Goal: Task Accomplishment & Management: Use online tool/utility

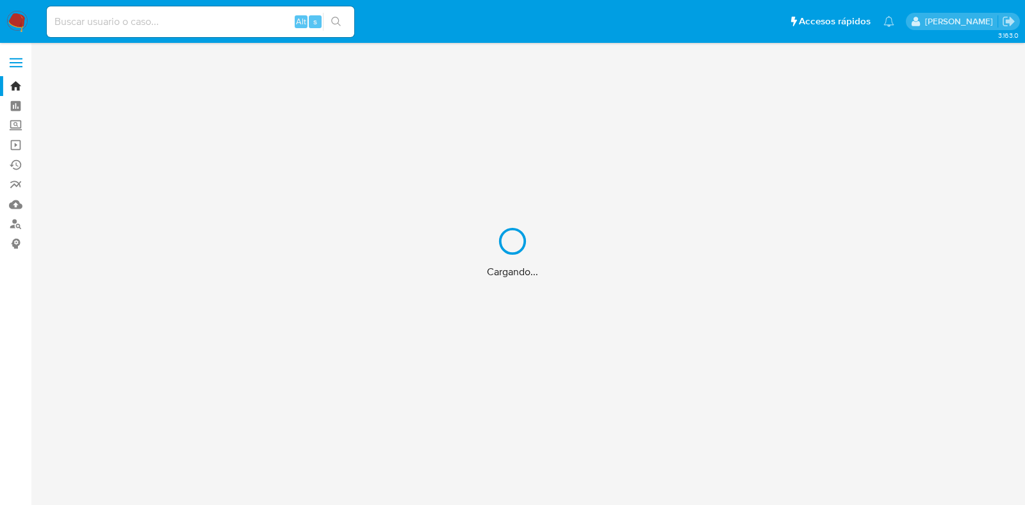
click at [138, 20] on div "Cargando..." at bounding box center [512, 252] width 1025 height 505
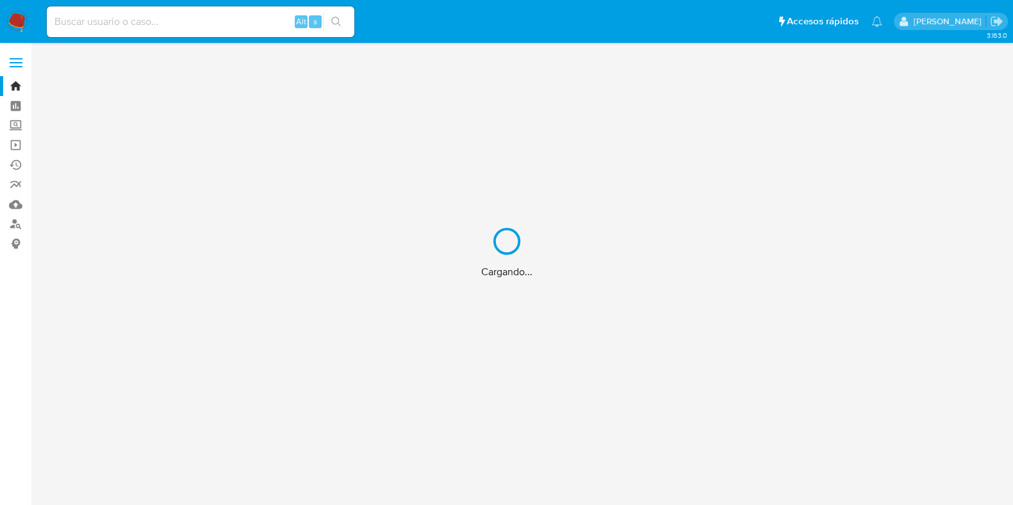
click at [138, 20] on input at bounding box center [200, 21] width 307 height 17
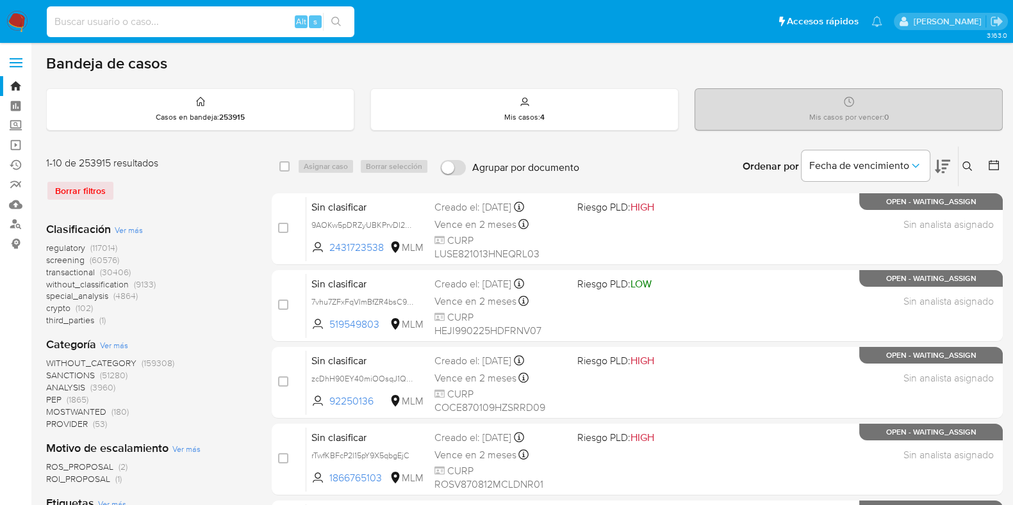
paste input "CkXY9slaTmxRk3D9JPAnXrmd"
type input "CkXY9slaTmxRk3D9JPAnXrmd"
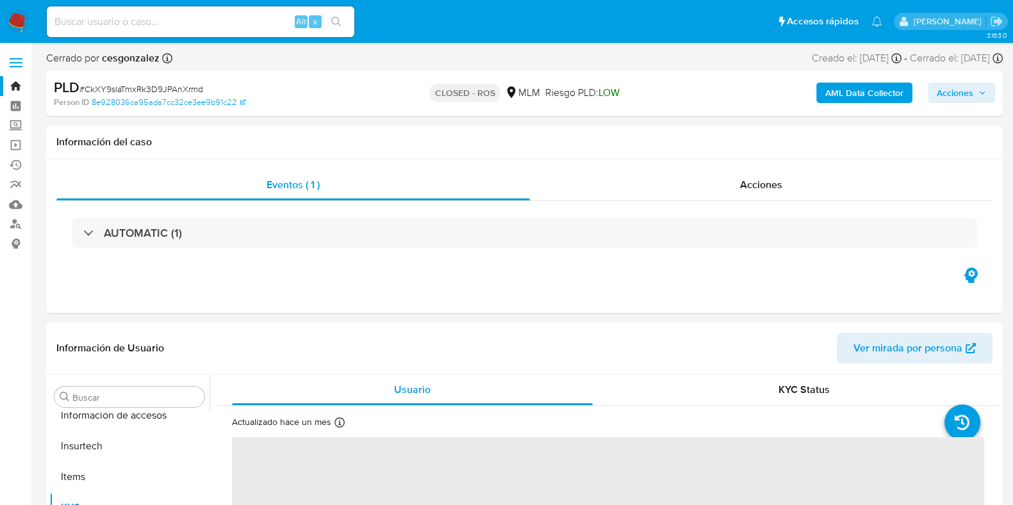
scroll to position [633, 0]
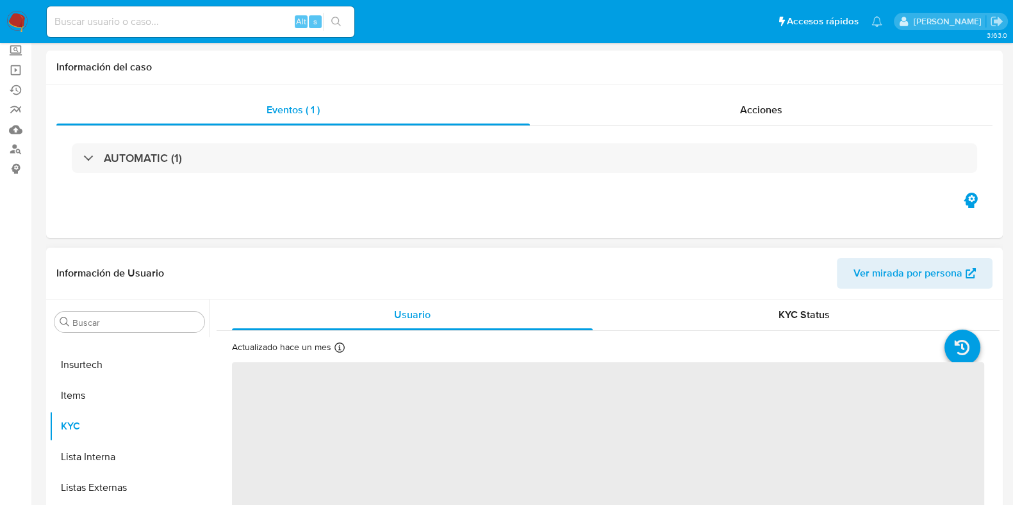
select select "10"
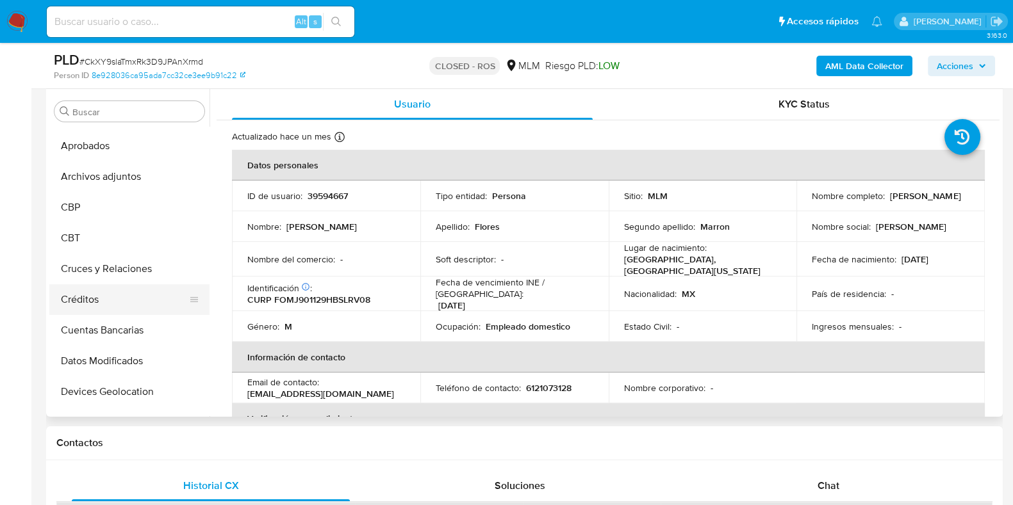
scroll to position [0, 0]
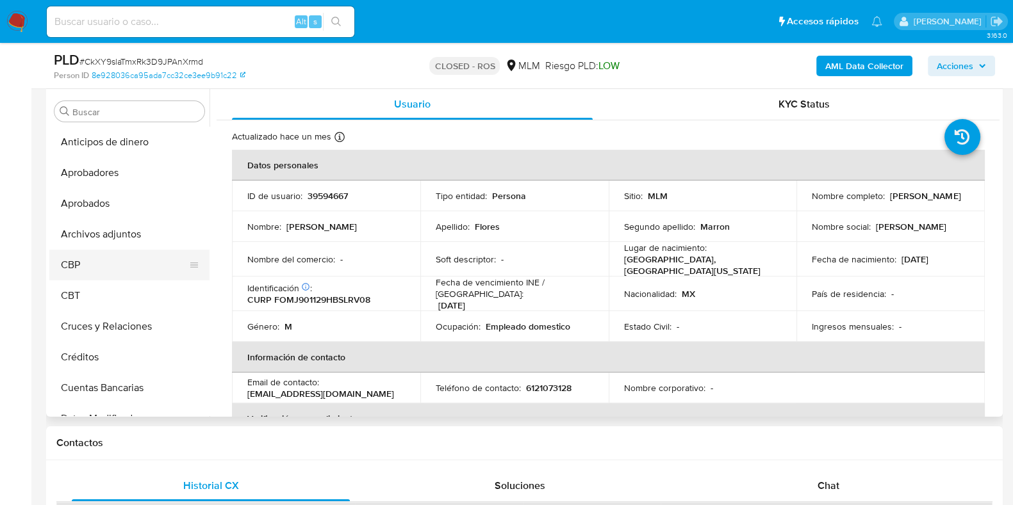
drag, startPoint x: 102, startPoint y: 234, endPoint x: 170, endPoint y: 250, distance: 69.0
click at [102, 235] on button "Archivos adjuntos" at bounding box center [129, 234] width 160 height 31
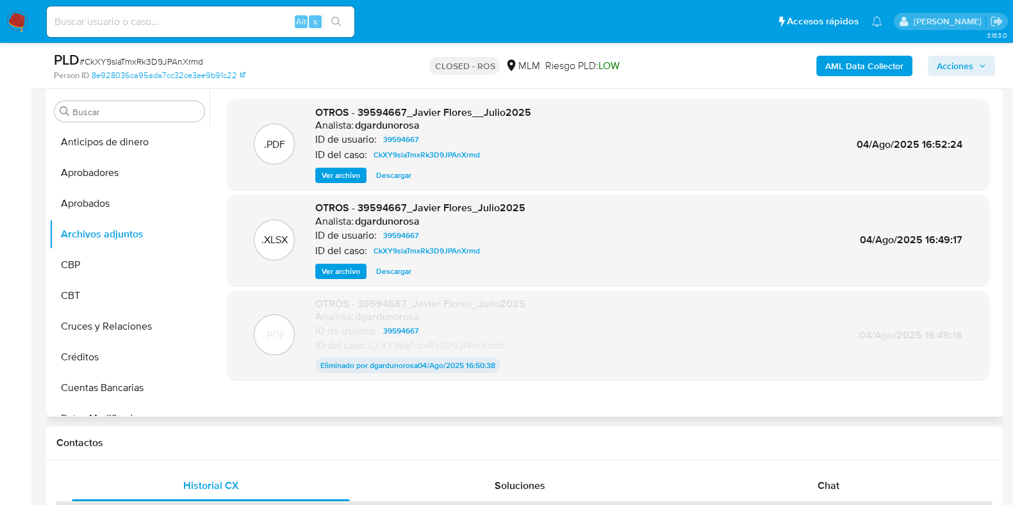
click at [332, 178] on span "Ver archivo" at bounding box center [341, 175] width 38 height 13
click at [391, 271] on span "Descargar" at bounding box center [393, 271] width 35 height 13
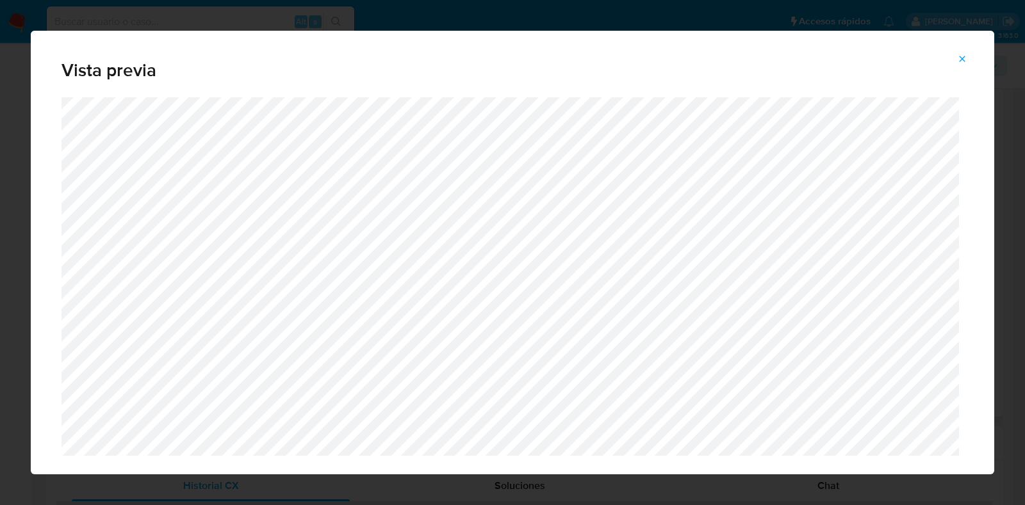
click at [956, 64] on button "Attachment preview" at bounding box center [962, 59] width 28 height 20
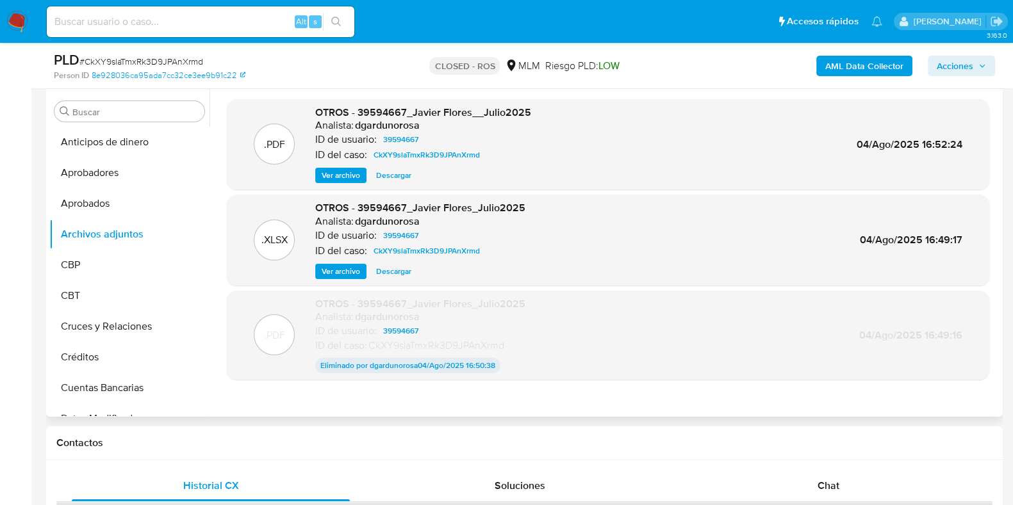
click at [334, 275] on span "Ver archivo" at bounding box center [341, 271] width 38 height 13
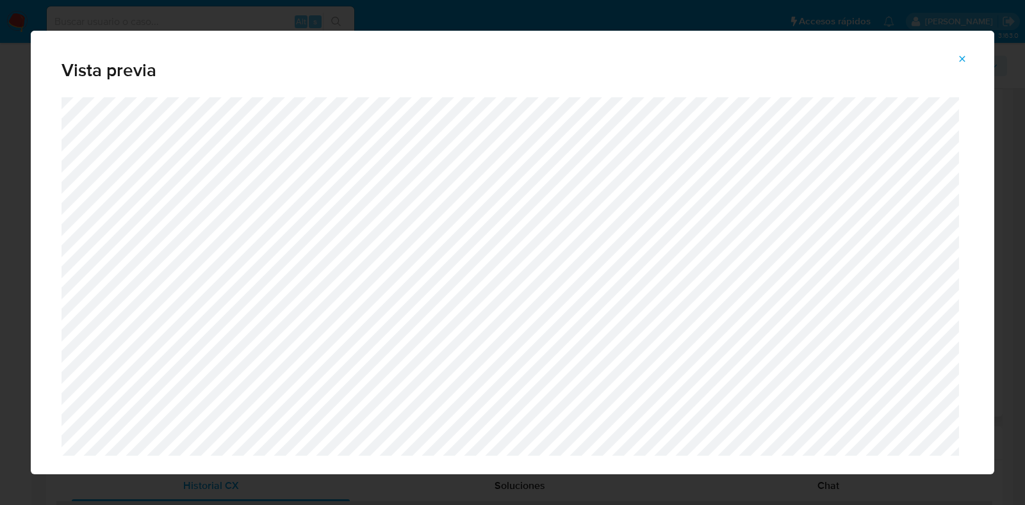
click at [972, 59] on button "Attachment preview" at bounding box center [962, 59] width 28 height 20
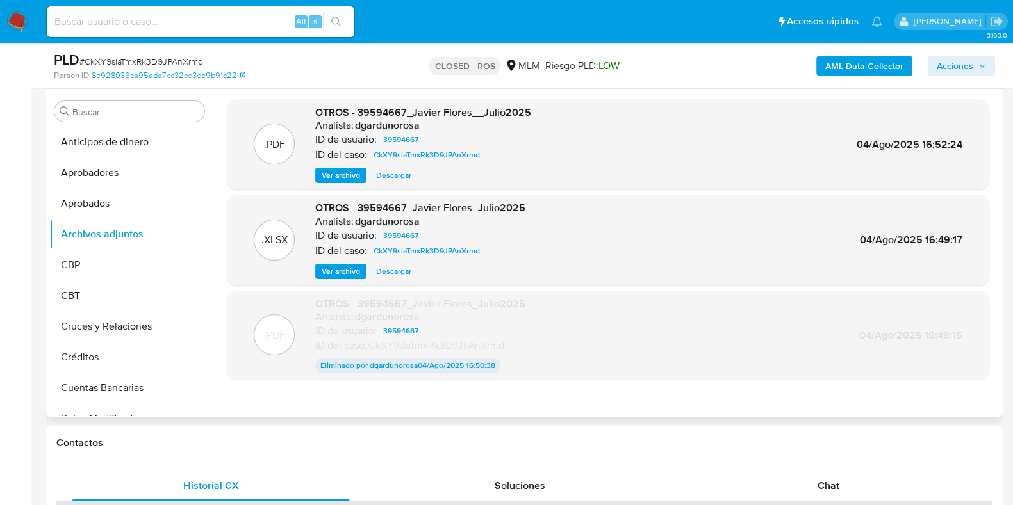
click at [387, 269] on span "Descargar" at bounding box center [393, 271] width 35 height 13
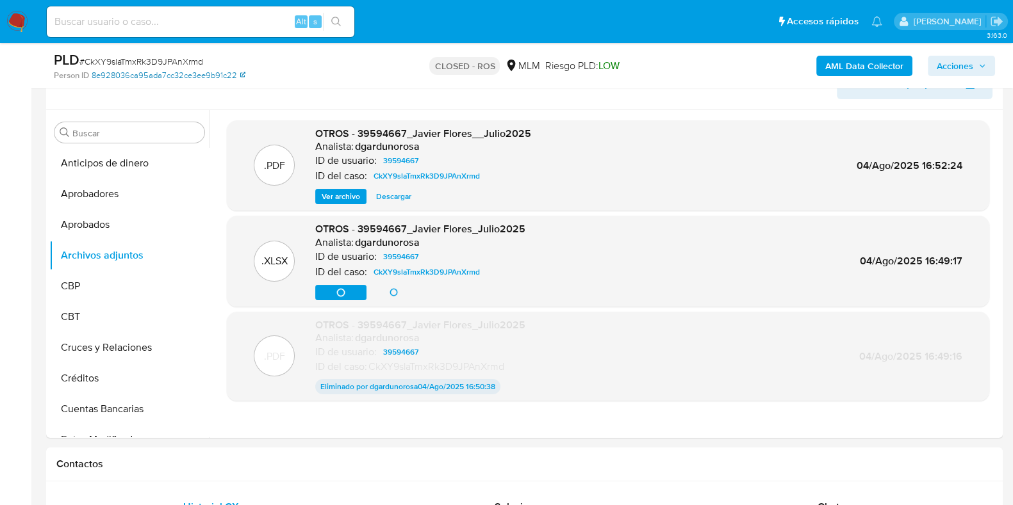
scroll to position [159, 0]
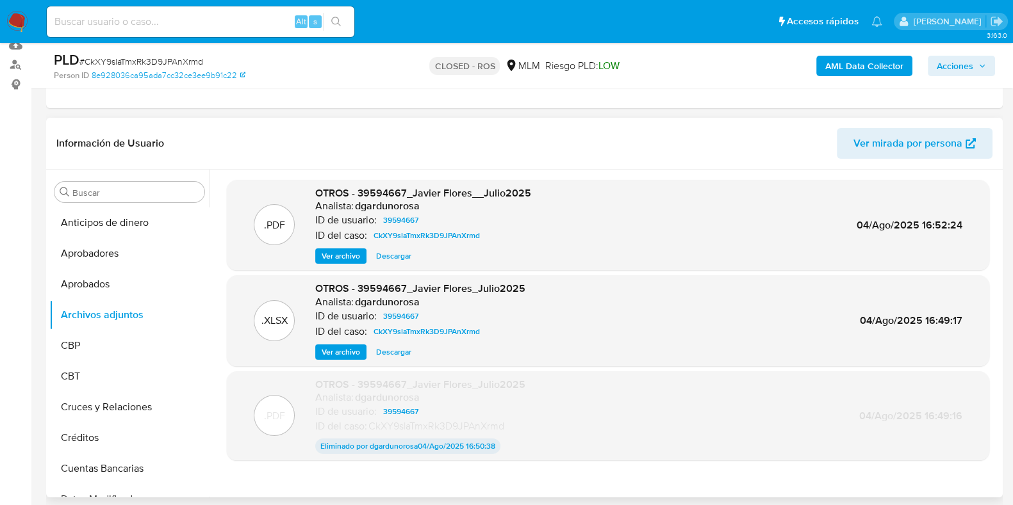
drag, startPoint x: 389, startPoint y: 354, endPoint x: 403, endPoint y: 363, distance: 16.7
click at [389, 353] on span "Descargar" at bounding box center [393, 352] width 35 height 13
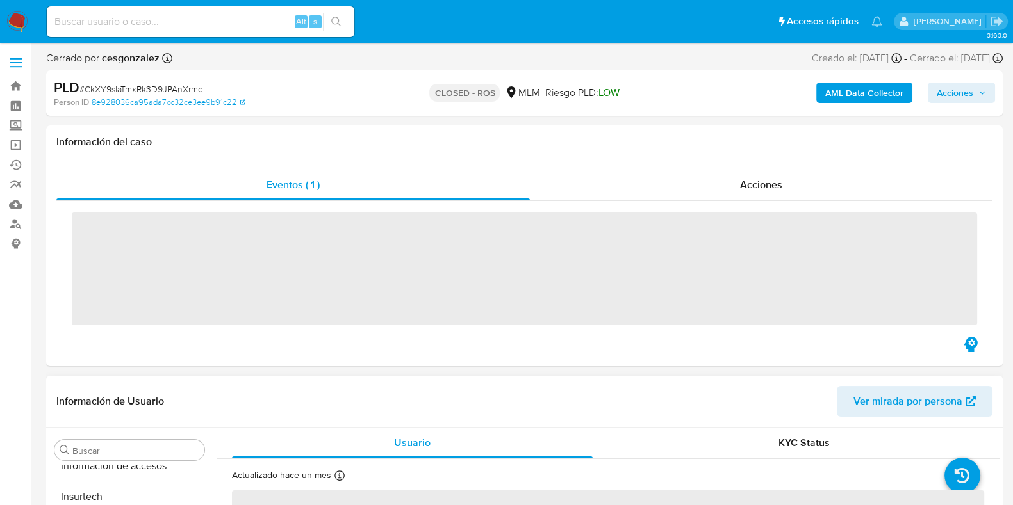
scroll to position [633, 0]
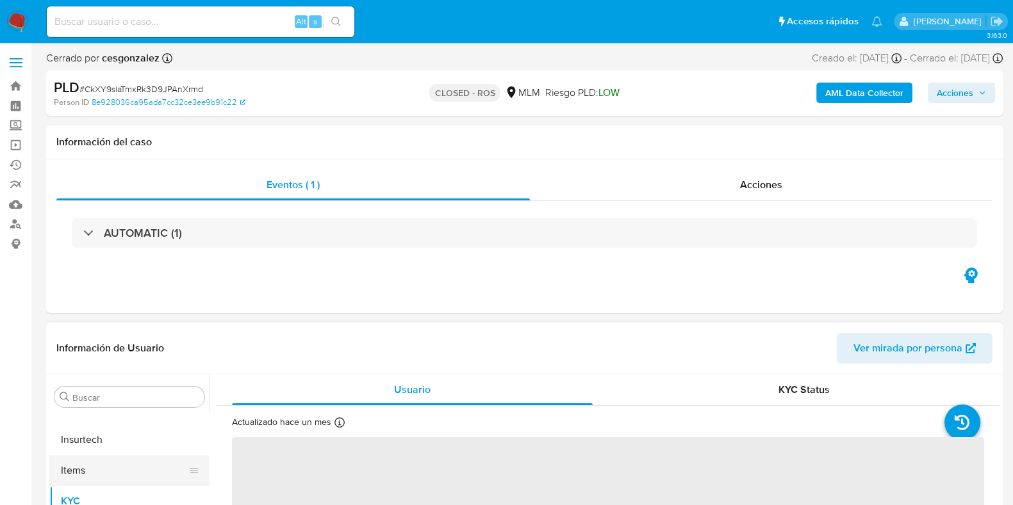
select select "10"
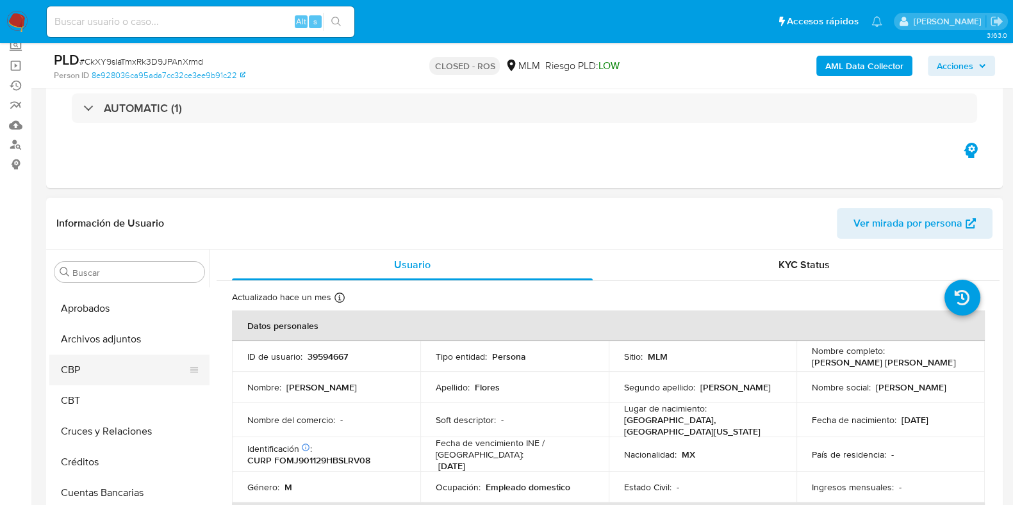
scroll to position [0, 0]
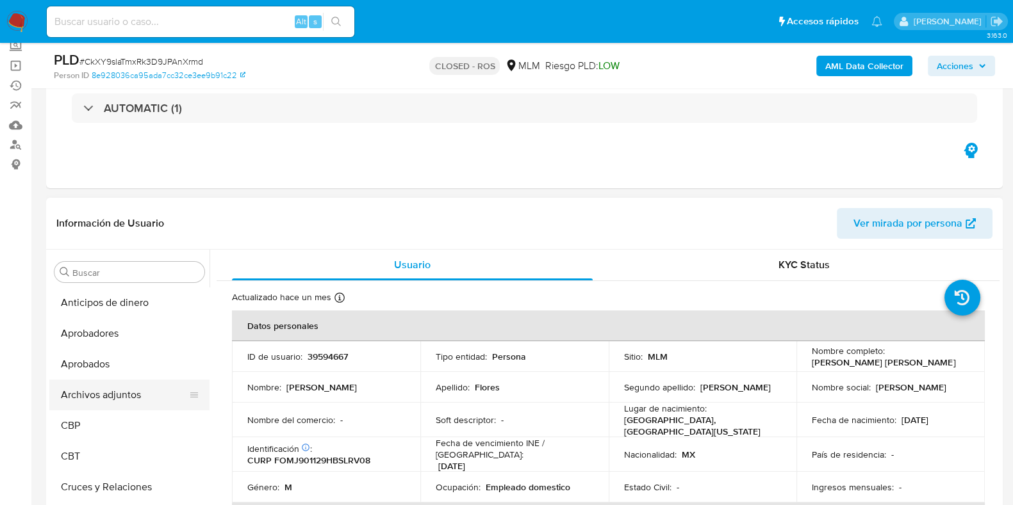
click at [131, 393] on button "Archivos adjuntos" at bounding box center [124, 395] width 150 height 31
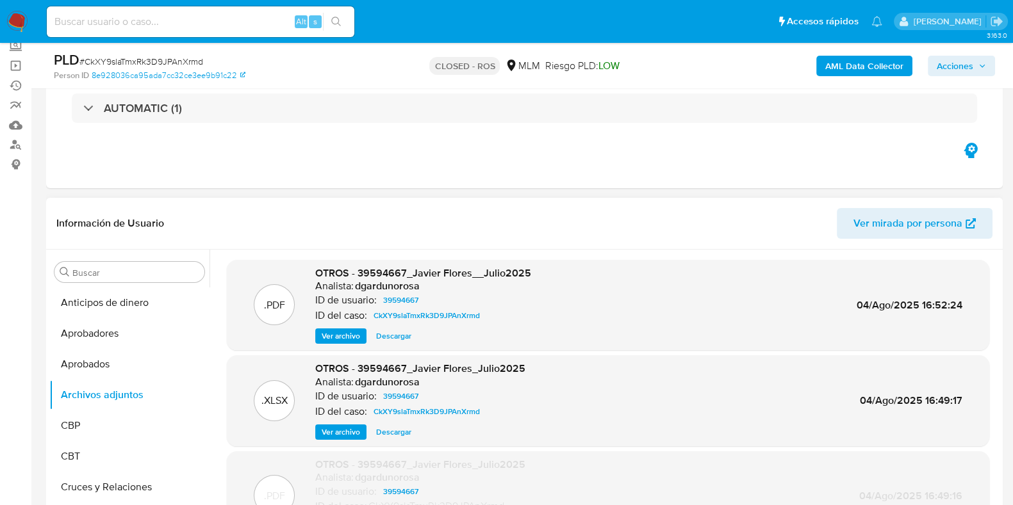
click at [387, 434] on span "Descargar" at bounding box center [393, 432] width 35 height 13
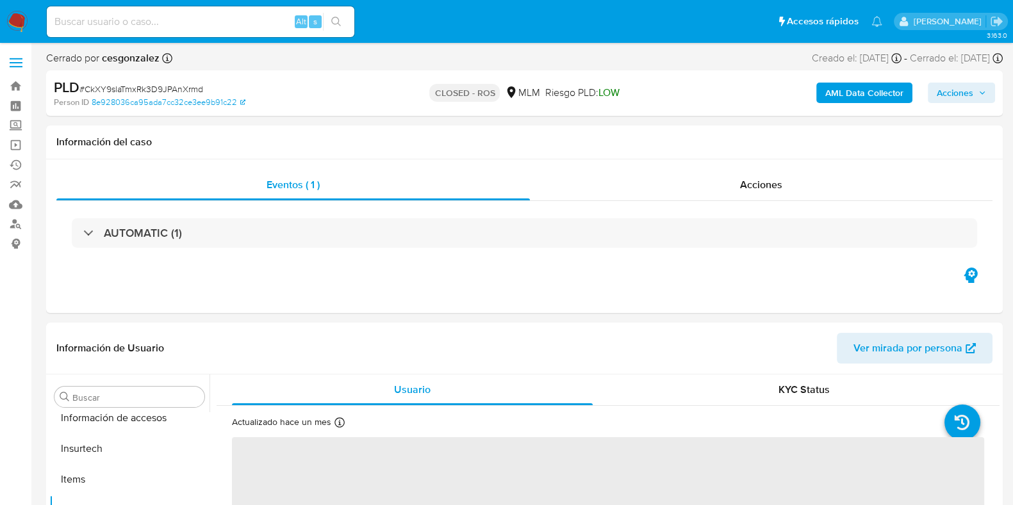
scroll to position [633, 0]
select select "10"
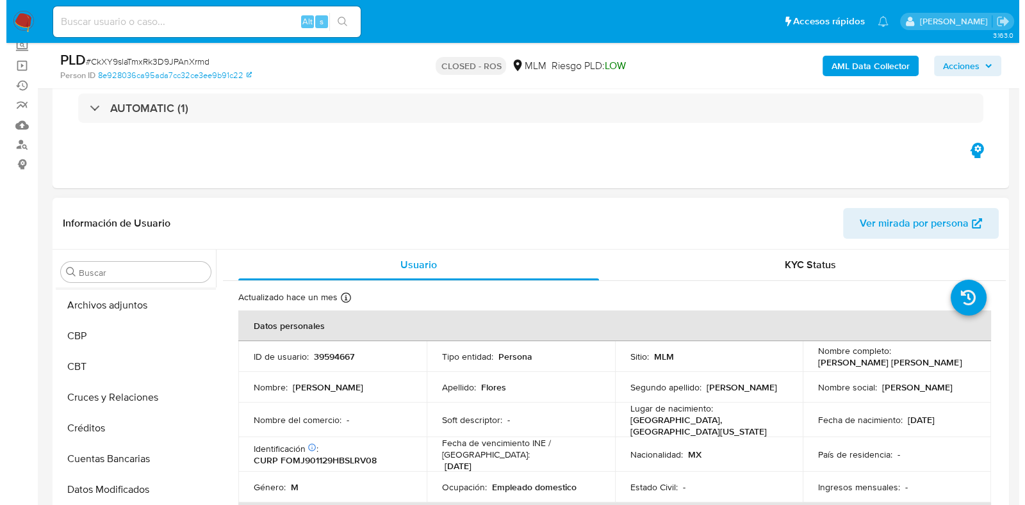
scroll to position [0, 0]
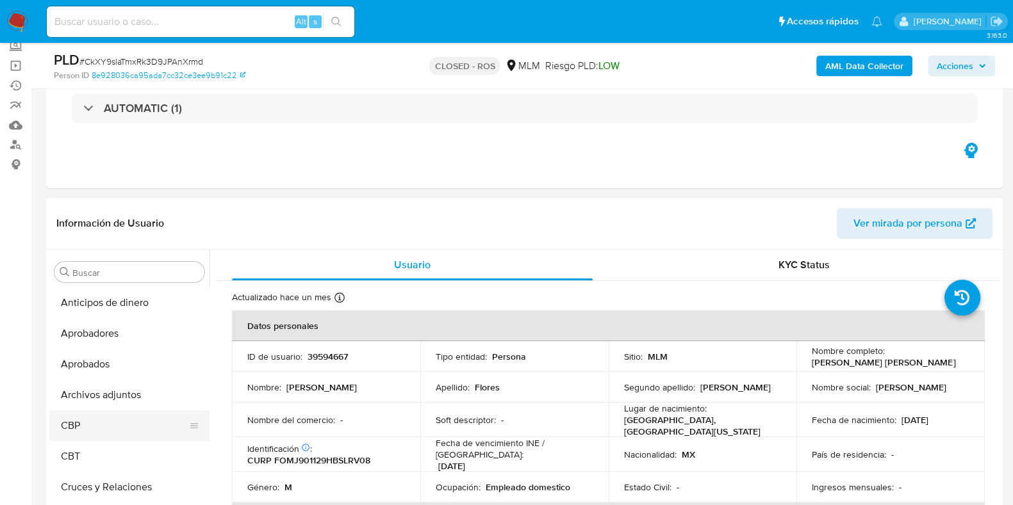
drag, startPoint x: 115, startPoint y: 404, endPoint x: 128, endPoint y: 411, distance: 14.6
click at [116, 404] on button "Archivos adjuntos" at bounding box center [129, 395] width 160 height 31
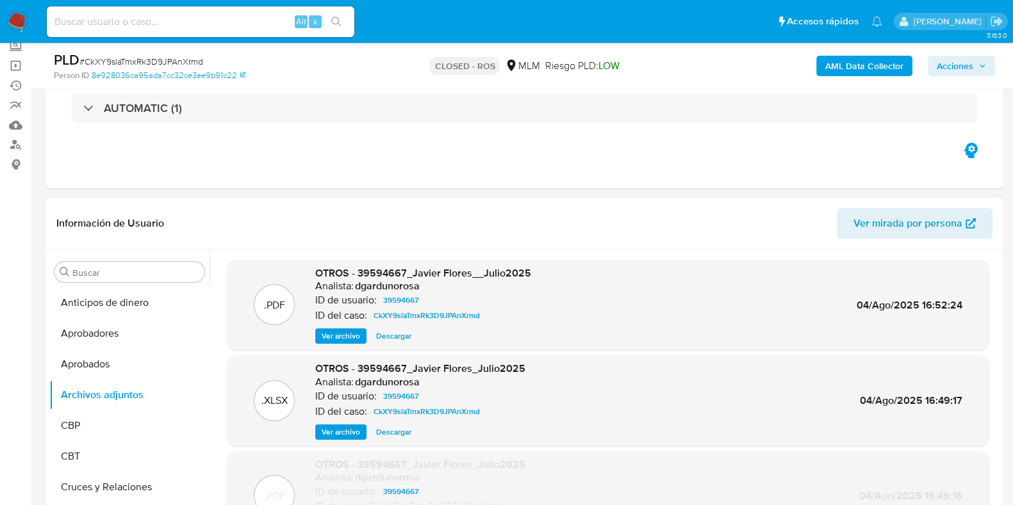
click at [336, 339] on span "Ver archivo" at bounding box center [341, 336] width 38 height 13
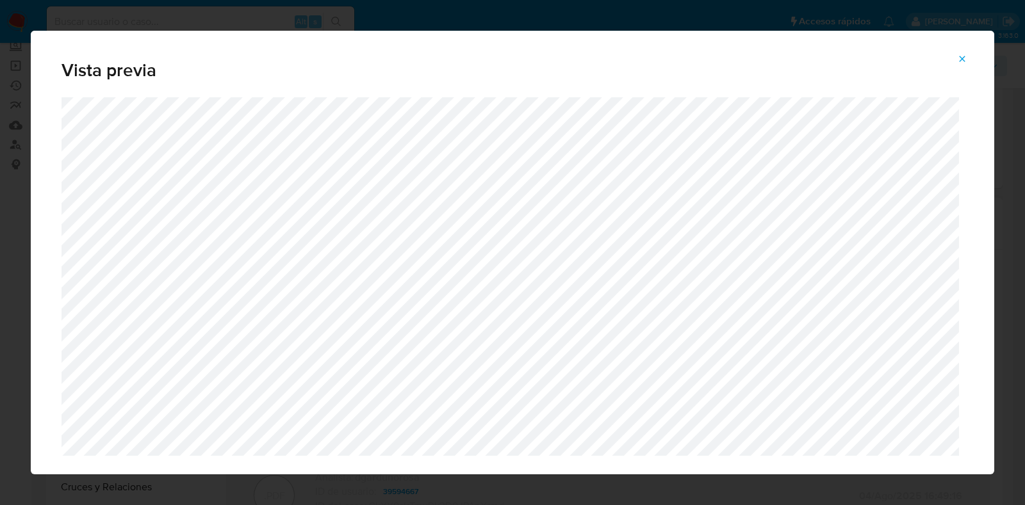
drag, startPoint x: 958, startPoint y: 60, endPoint x: 965, endPoint y: 70, distance: 12.4
click at [958, 60] on icon "Attachment preview" at bounding box center [962, 59] width 10 height 10
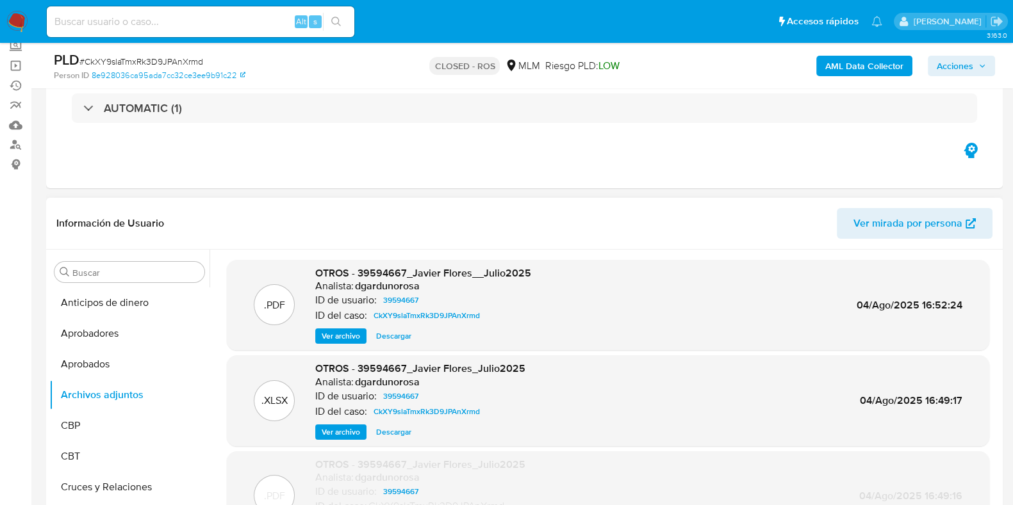
click at [343, 340] on span "Ver archivo" at bounding box center [341, 336] width 38 height 13
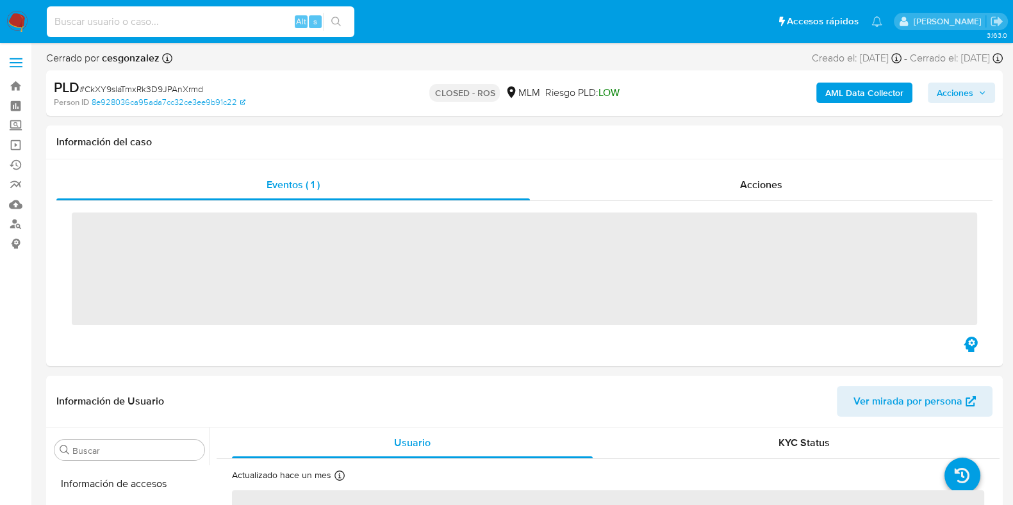
click at [156, 27] on input at bounding box center [200, 21] width 307 height 17
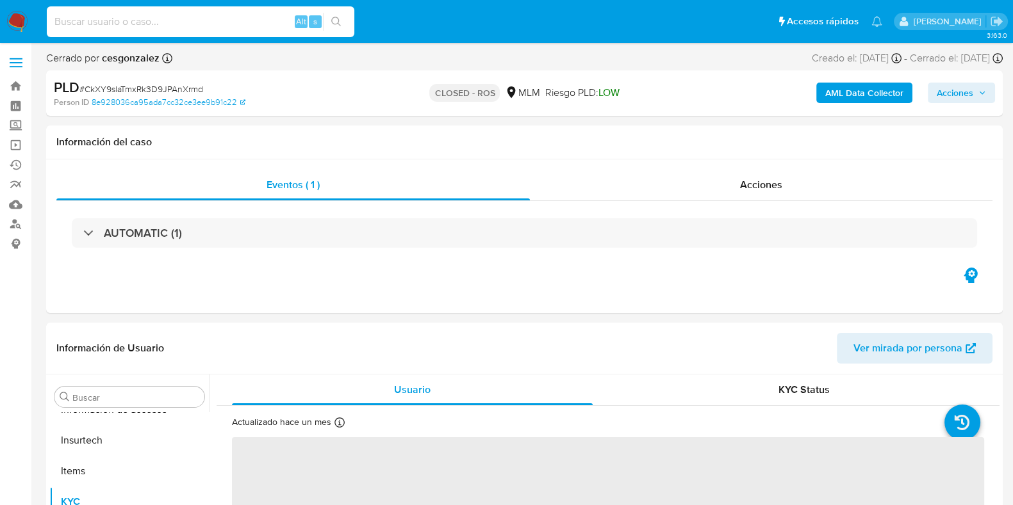
scroll to position [633, 0]
paste input "89HCncmzTz6ynODfP1j5rIuM"
type input "89HCncmzTz6ynODfP1j5rIuM"
select select "10"
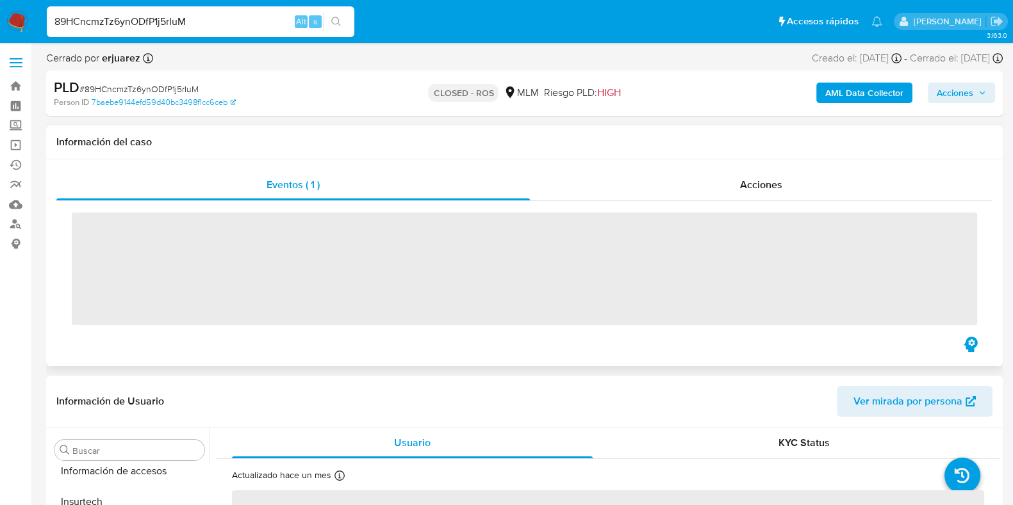
scroll to position [633, 0]
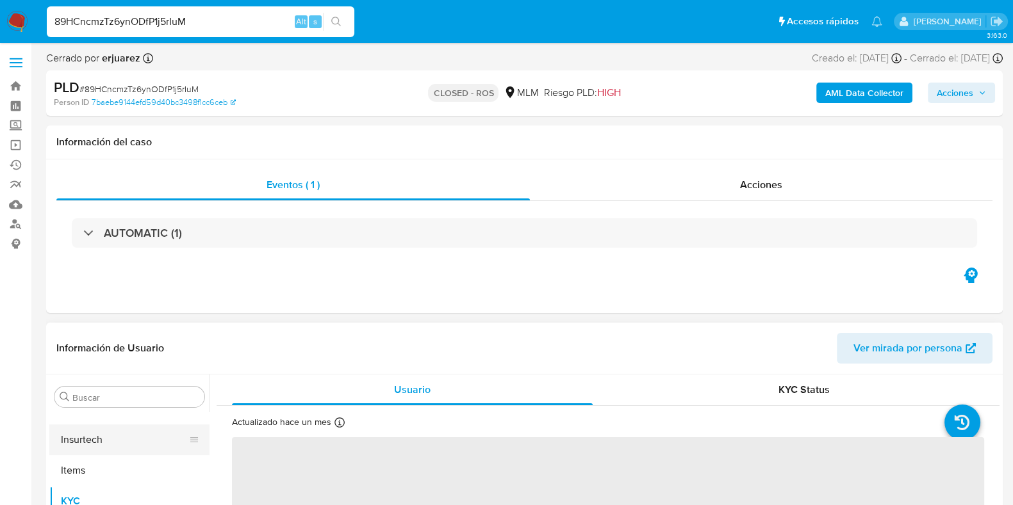
select select "10"
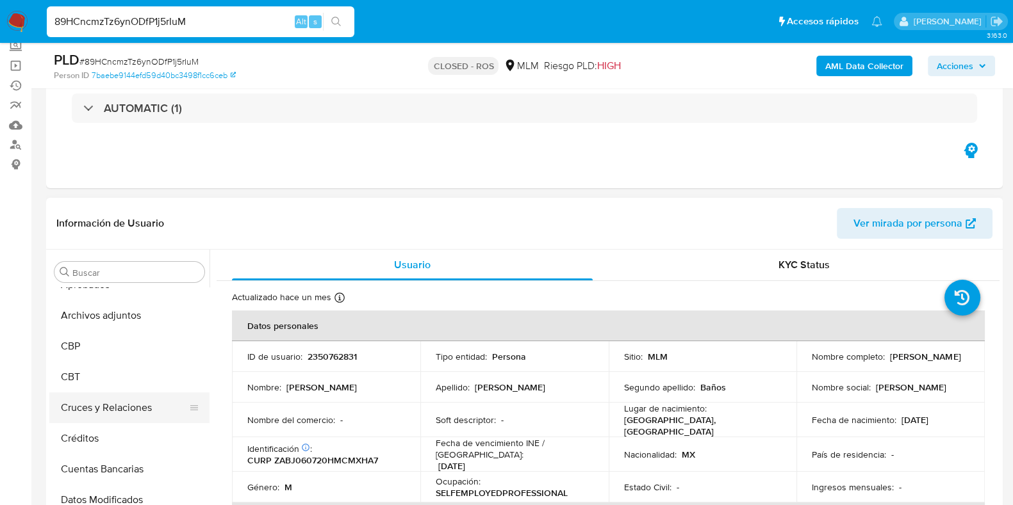
scroll to position [0, 0]
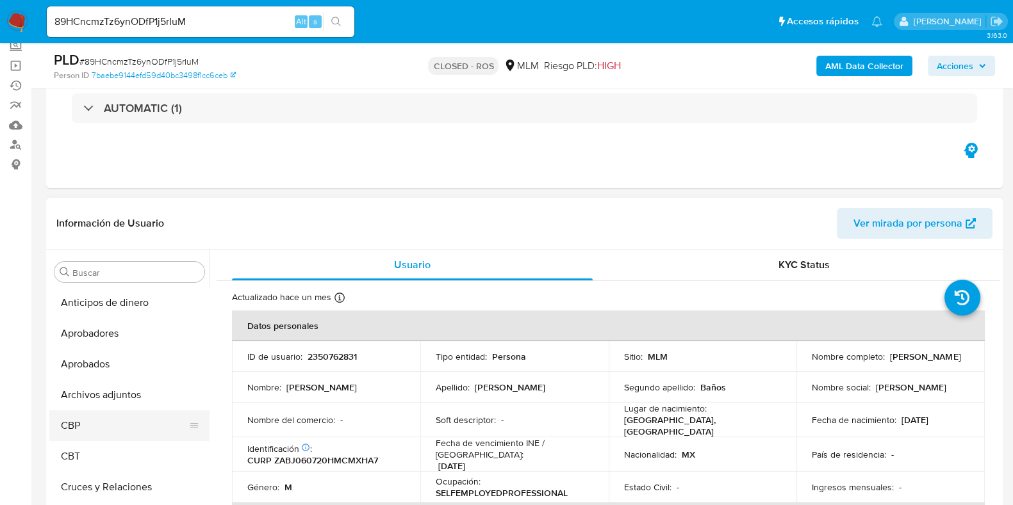
drag, startPoint x: 102, startPoint y: 393, endPoint x: 169, endPoint y: 410, distance: 68.7
click at [99, 392] on button "Archivos adjuntos" at bounding box center [129, 395] width 160 height 31
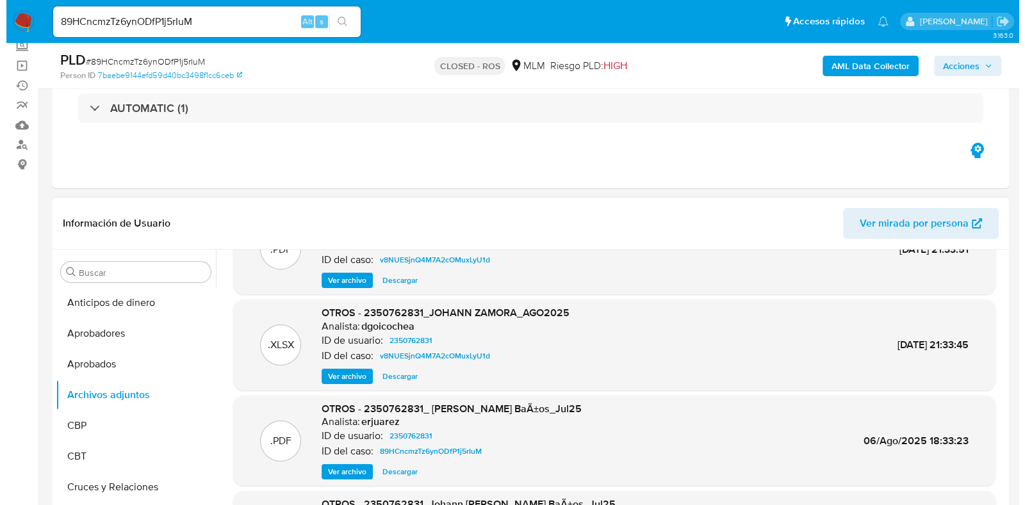
scroll to position [79, 0]
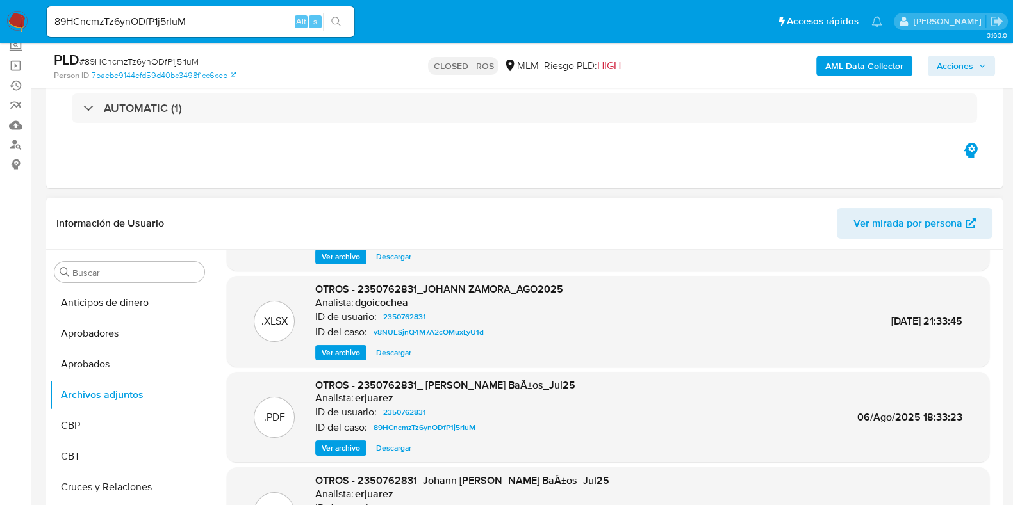
click at [347, 444] on span "Ver archivo" at bounding box center [341, 448] width 38 height 13
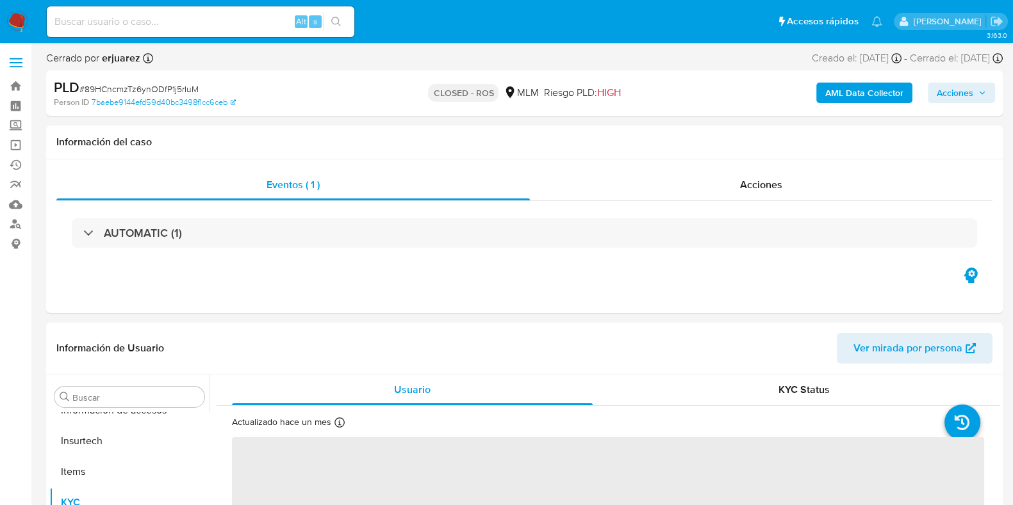
scroll to position [633, 0]
select select "10"
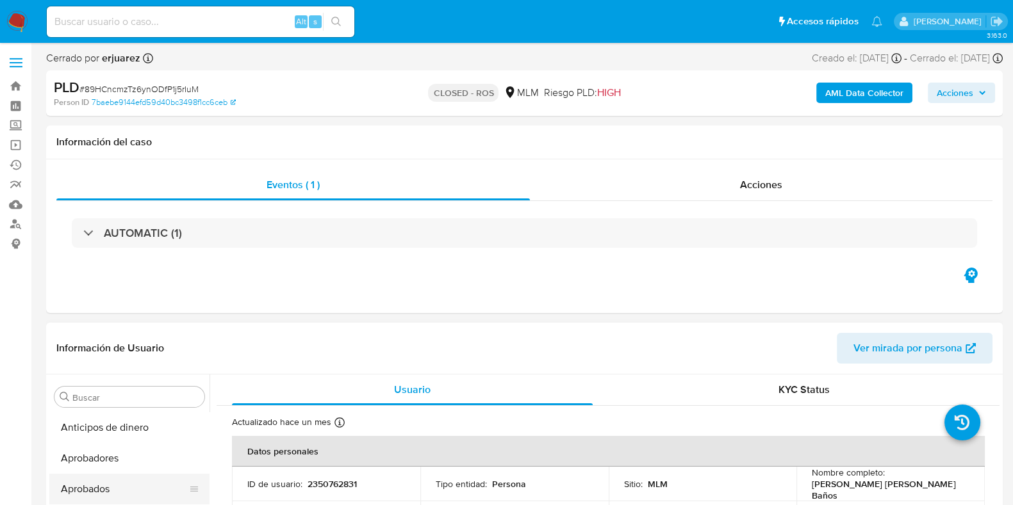
scroll to position [79, 0]
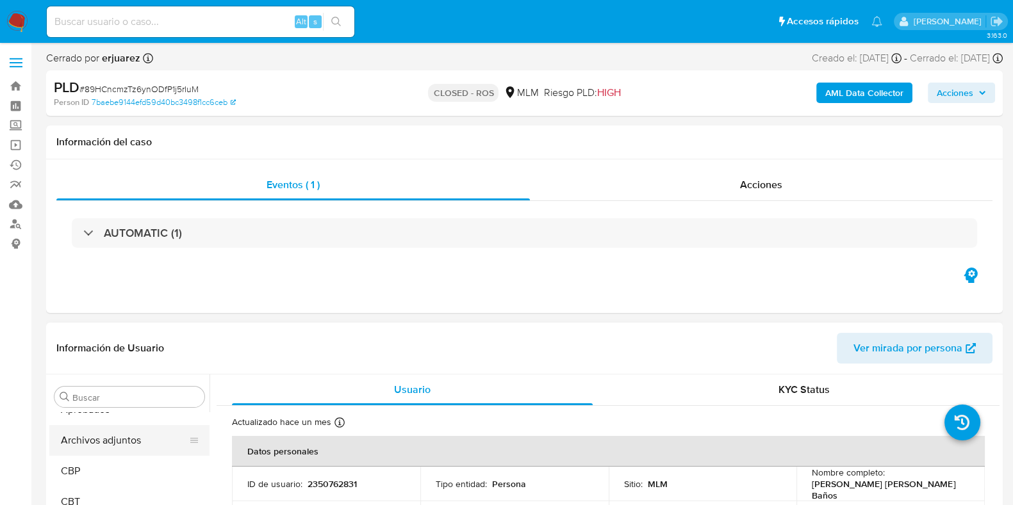
click at [96, 453] on button "Archivos adjuntos" at bounding box center [124, 440] width 150 height 31
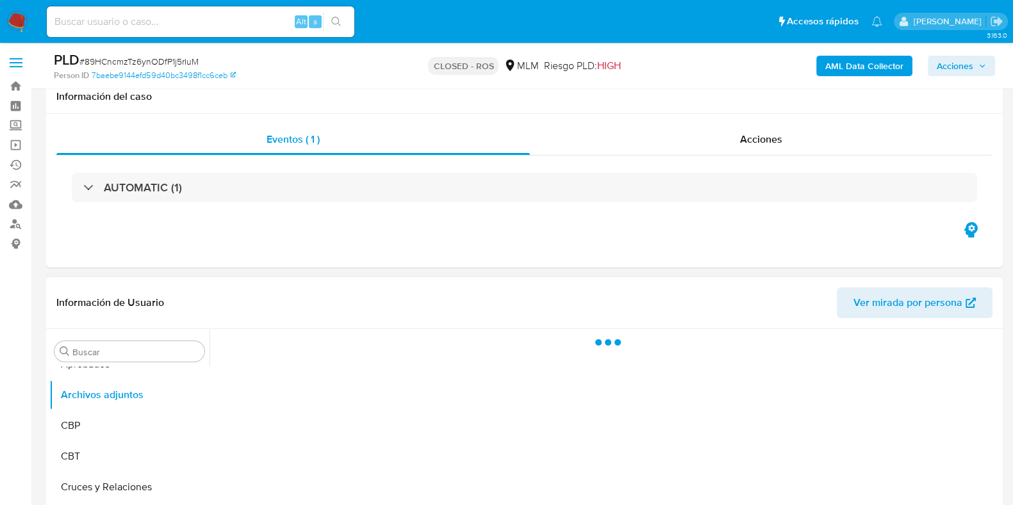
scroll to position [240, 0]
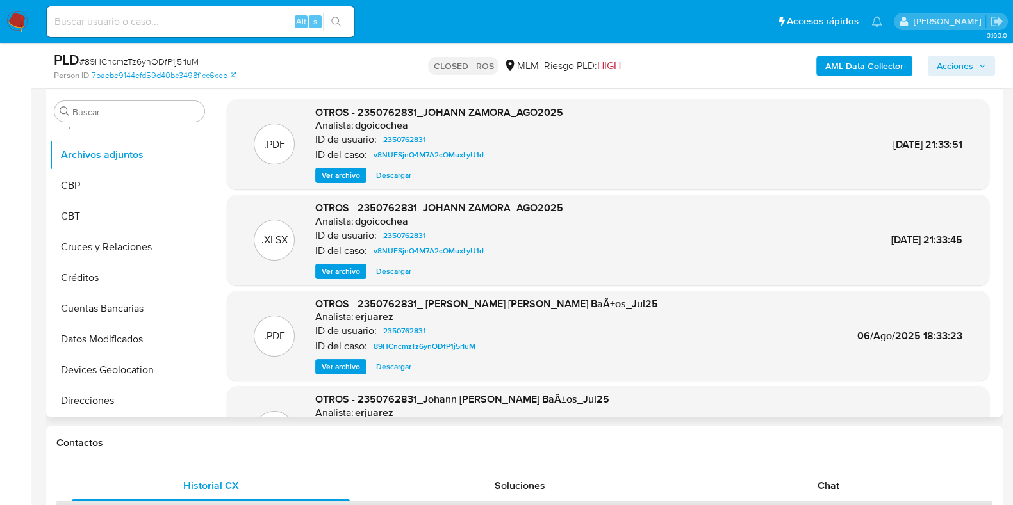
drag, startPoint x: 379, startPoint y: 270, endPoint x: 386, endPoint y: 273, distance: 7.2
click at [380, 270] on span "Descargar" at bounding box center [393, 271] width 35 height 13
click at [352, 177] on span "Ver archivo" at bounding box center [341, 175] width 38 height 13
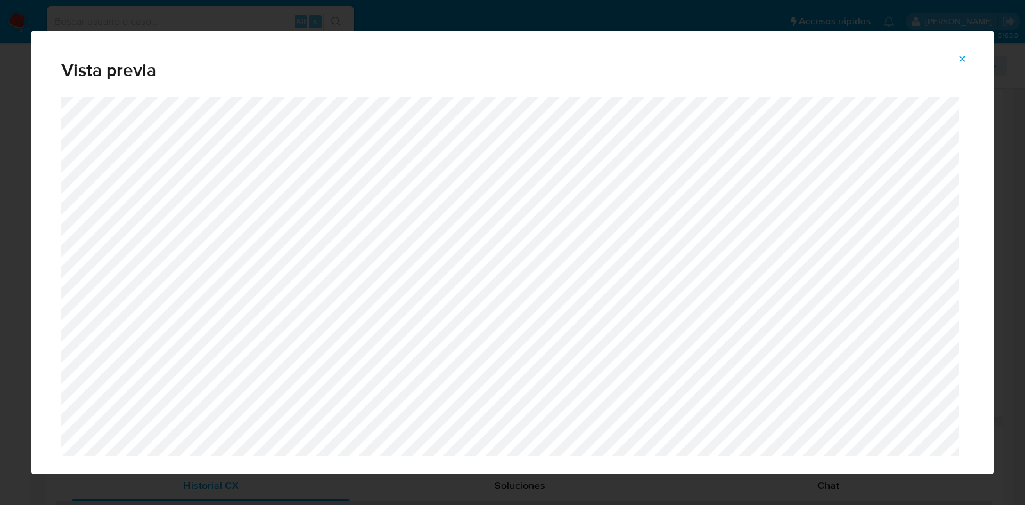
click at [960, 59] on icon "Attachment preview" at bounding box center [962, 59] width 10 height 10
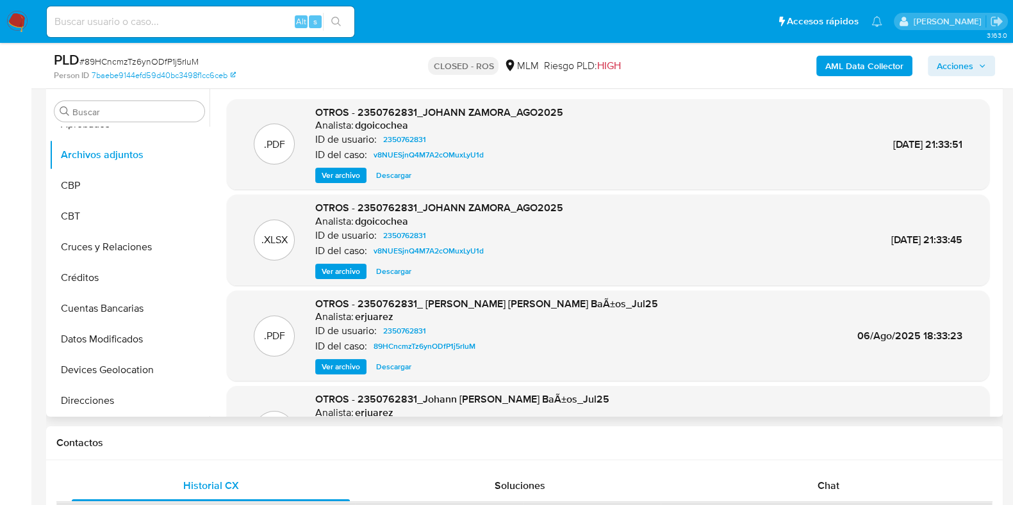
click at [333, 365] on span "Ver archivo" at bounding box center [341, 367] width 38 height 13
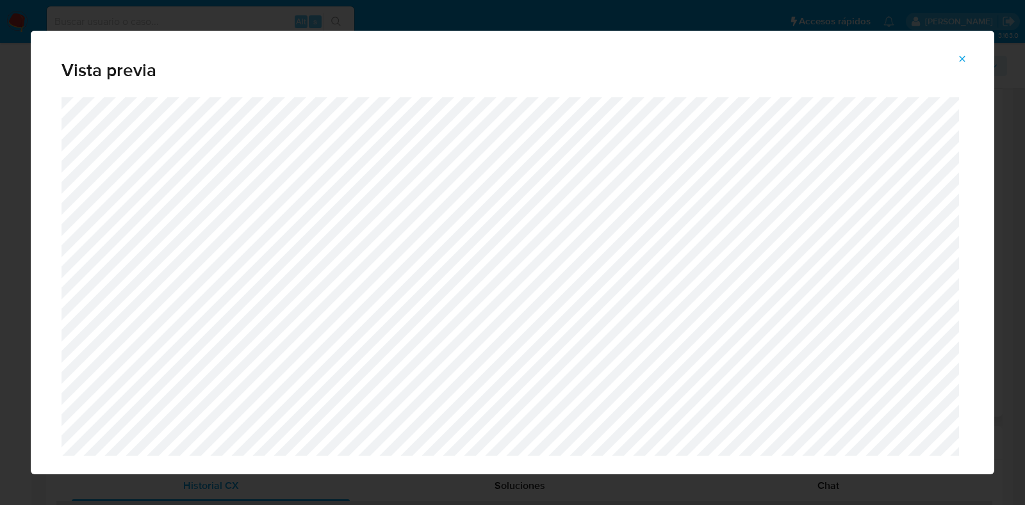
drag, startPoint x: 961, startPoint y: 56, endPoint x: 968, endPoint y: 34, distance: 22.9
click at [961, 55] on icon "Attachment preview" at bounding box center [962, 59] width 10 height 10
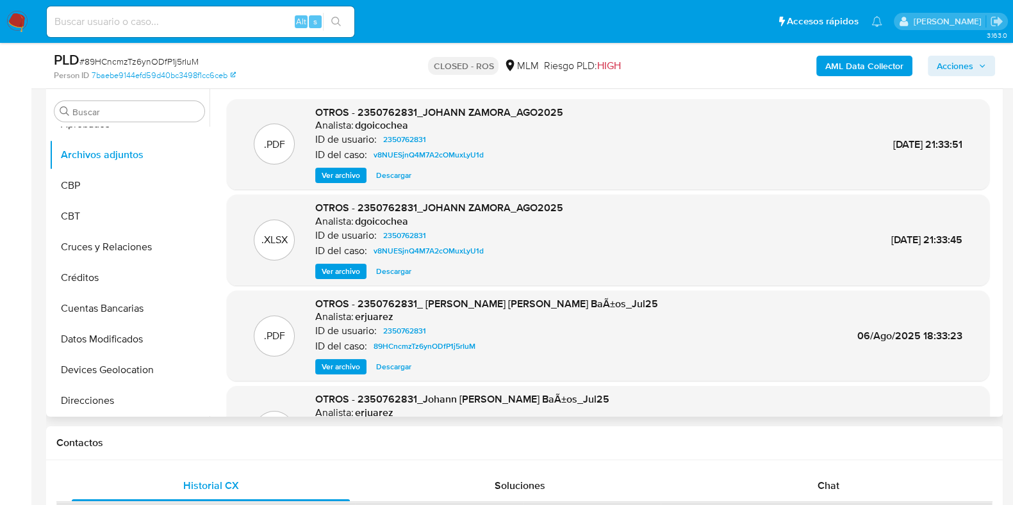
click at [131, 10] on div "Alt s" at bounding box center [200, 21] width 307 height 31
click at [129, 20] on input at bounding box center [200, 21] width 307 height 17
paste input "CE0odVZqdMCPQzR37Z4WTEu3"
type input "CE0odVZqdMCPQzR37Z4WTEu3"
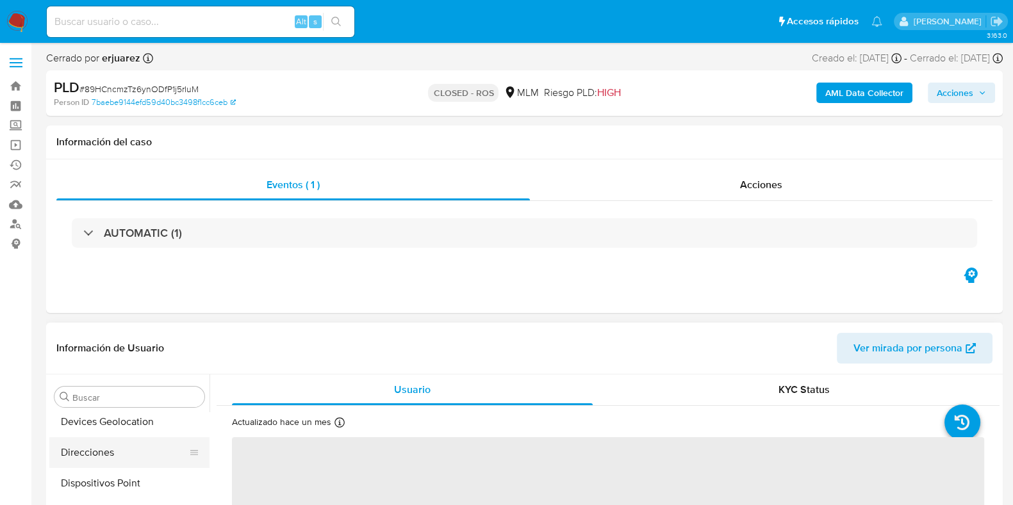
select select "10"
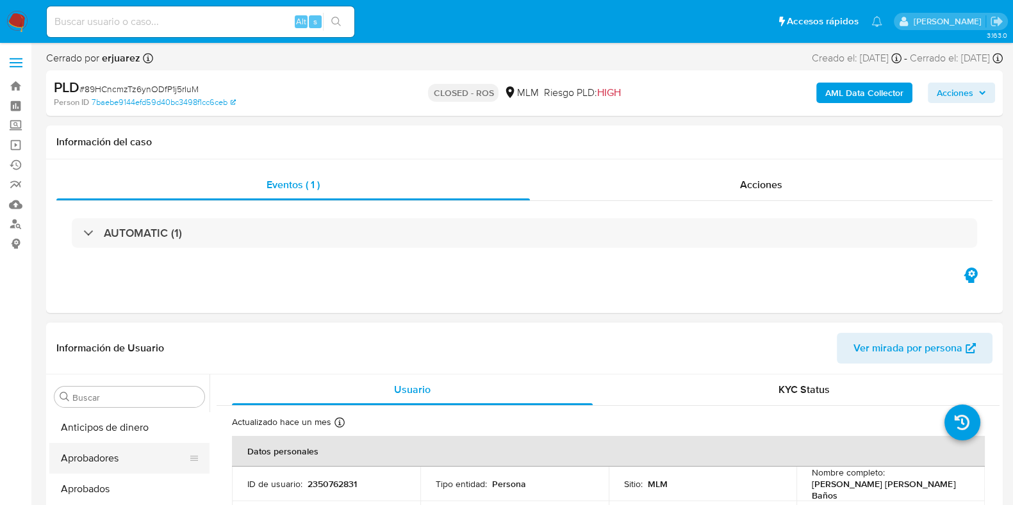
scroll to position [79, 0]
click at [118, 447] on button "Archivos adjuntos" at bounding box center [124, 440] width 150 height 31
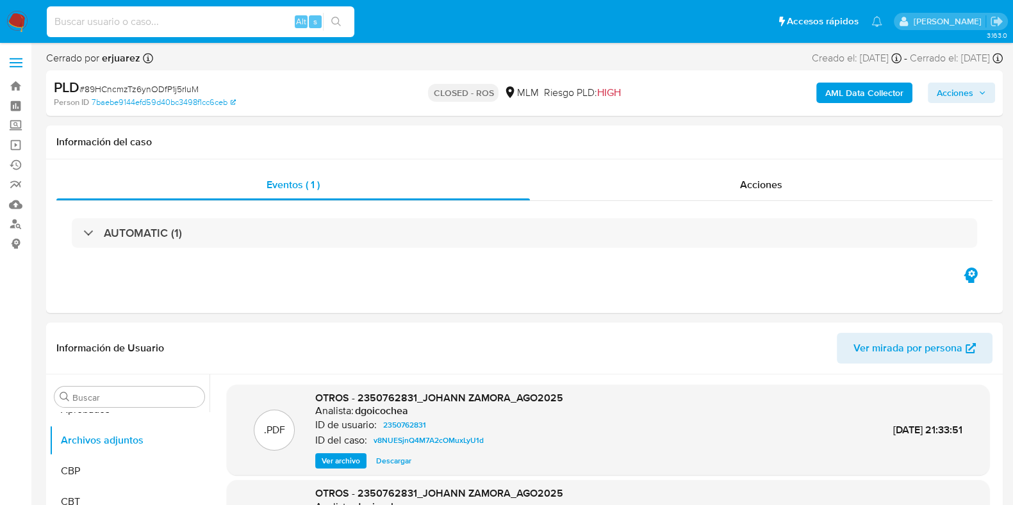
click at [179, 14] on input at bounding box center [200, 21] width 307 height 17
paste input "CE0odVZqdMCPQzR37Z4WTEu3"
type input "CE0odVZqdMCPQzR37Z4WTEu3"
click at [329, 19] on button "search-icon" at bounding box center [336, 22] width 26 height 18
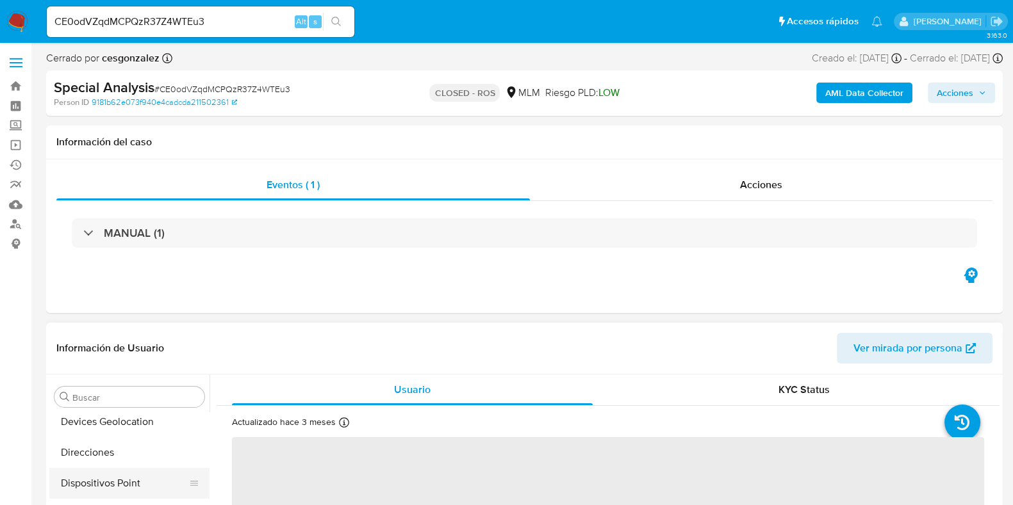
select select "10"
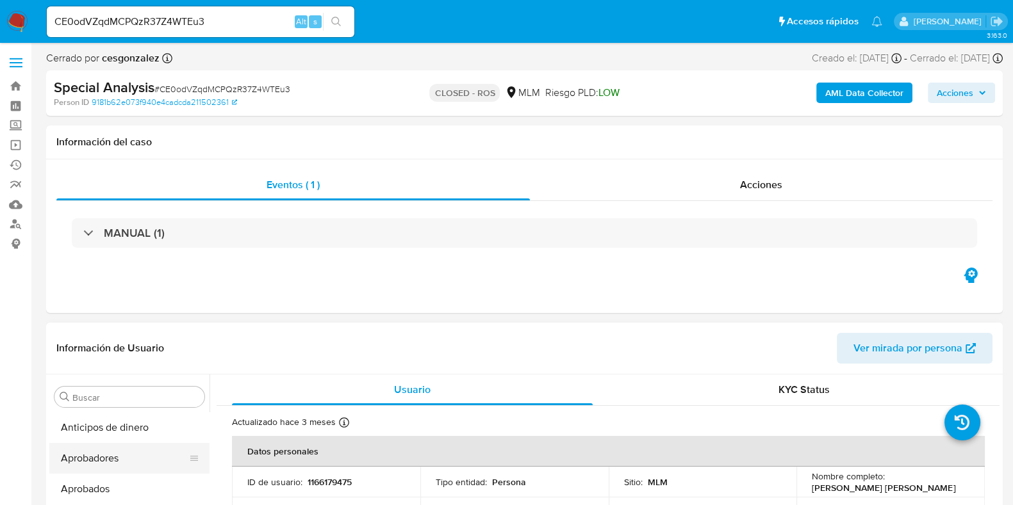
scroll to position [79, 0]
drag, startPoint x: 97, startPoint y: 446, endPoint x: 122, endPoint y: 456, distance: 26.2
click at [97, 448] on button "Archivos adjuntos" at bounding box center [129, 440] width 160 height 31
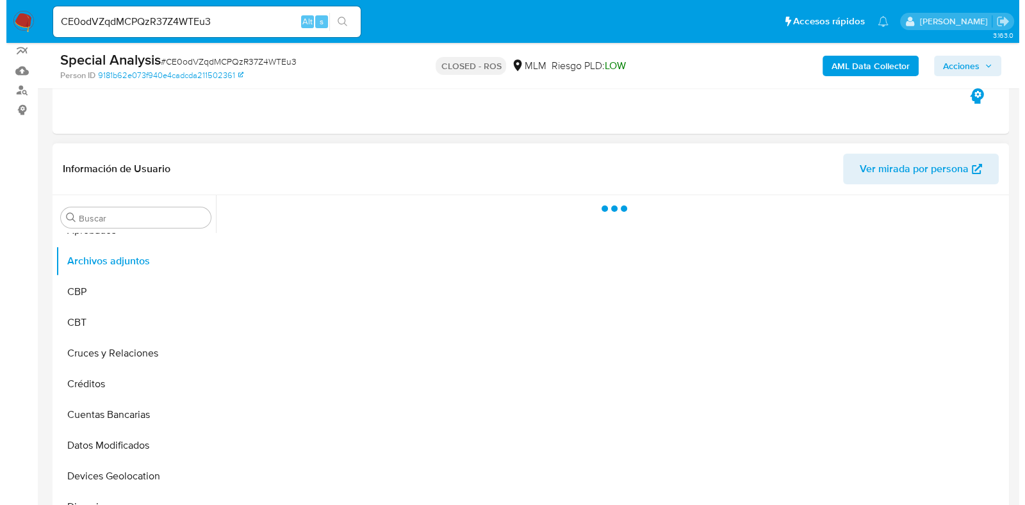
scroll to position [240, 0]
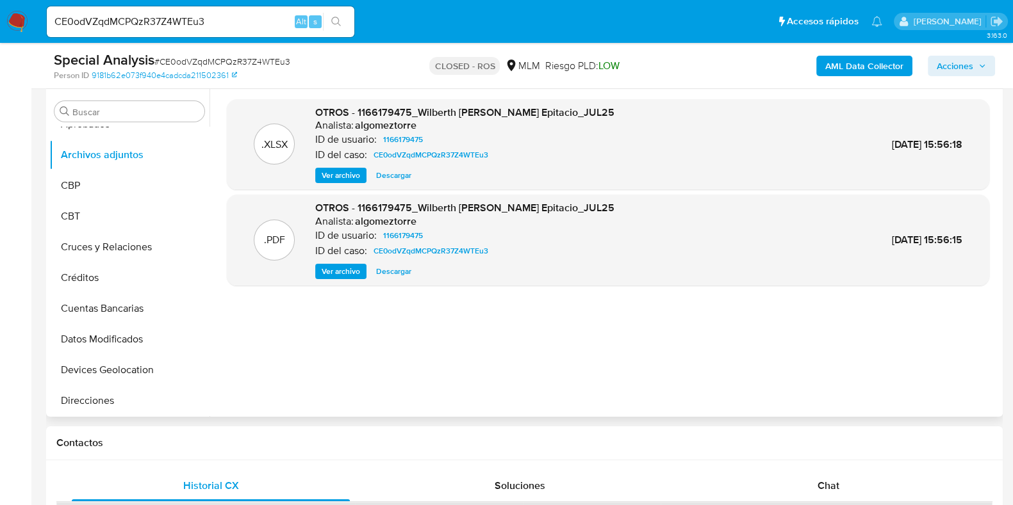
click at [393, 179] on span "Descargar" at bounding box center [393, 175] width 35 height 13
click at [346, 273] on span "Ver archivo" at bounding box center [341, 271] width 38 height 13
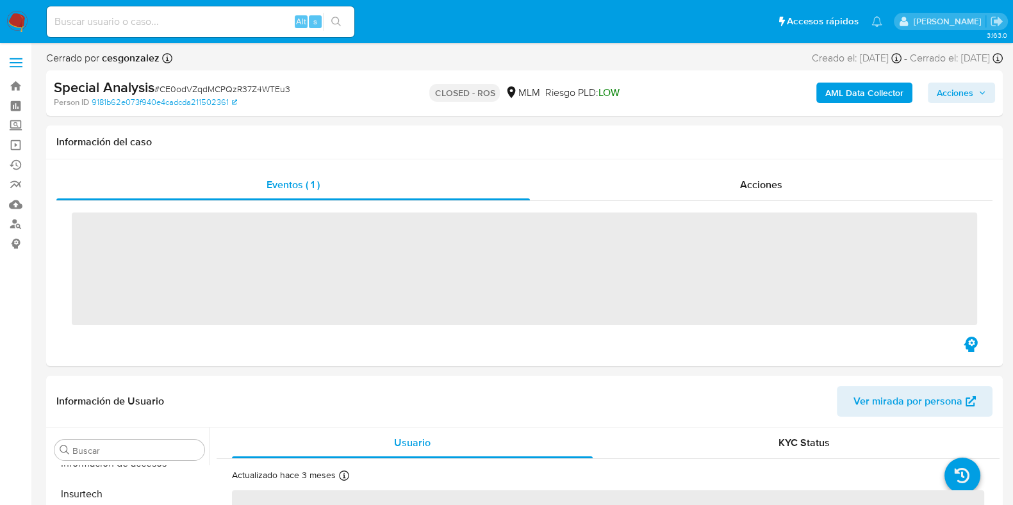
scroll to position [633, 0]
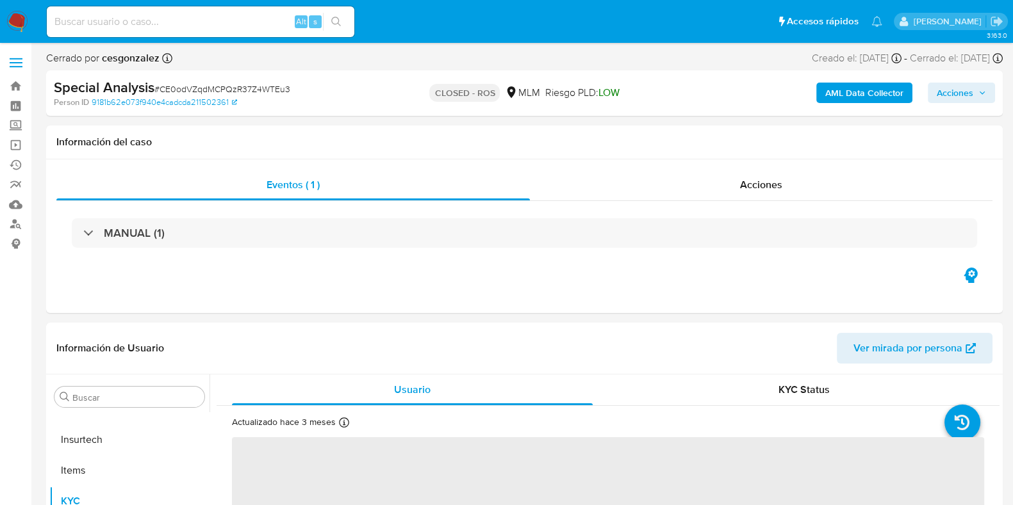
select select "10"
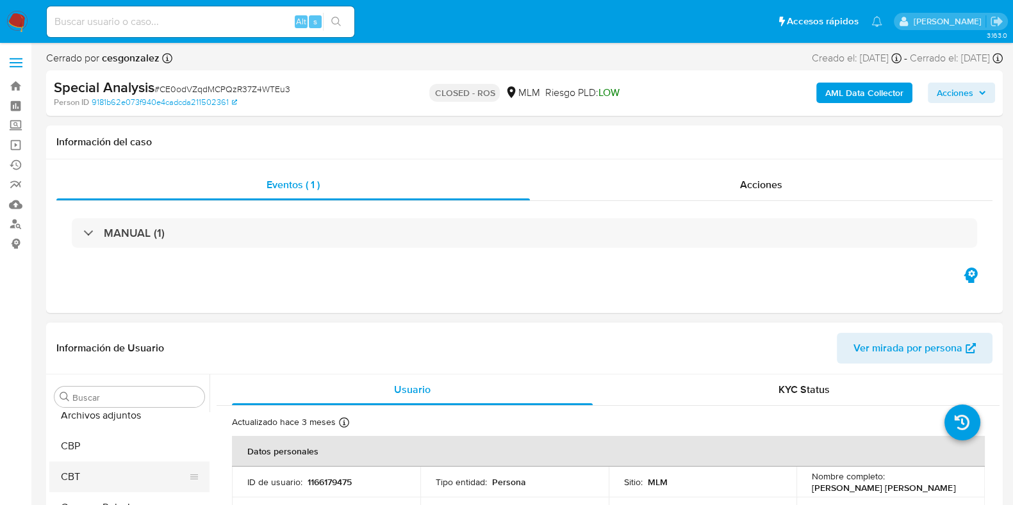
scroll to position [79, 0]
click at [97, 448] on button "Archivos adjuntos" at bounding box center [124, 440] width 150 height 31
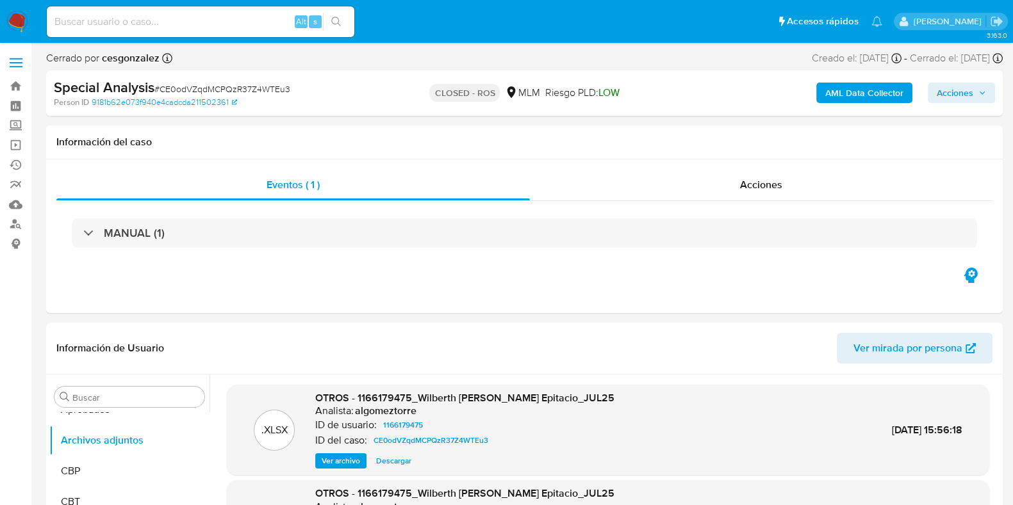
click at [215, 89] on span "# CE0odVZqdMCPQzR37Z4WTEu3" at bounding box center [222, 89] width 136 height 13
click at [215, 90] on span "# CE0odVZqdMCPQzR37Z4WTEu3" at bounding box center [222, 89] width 136 height 13
copy span "CE0odVZqdMCPQzR37Z4WTEu3"
